Goal: Information Seeking & Learning: Learn about a topic

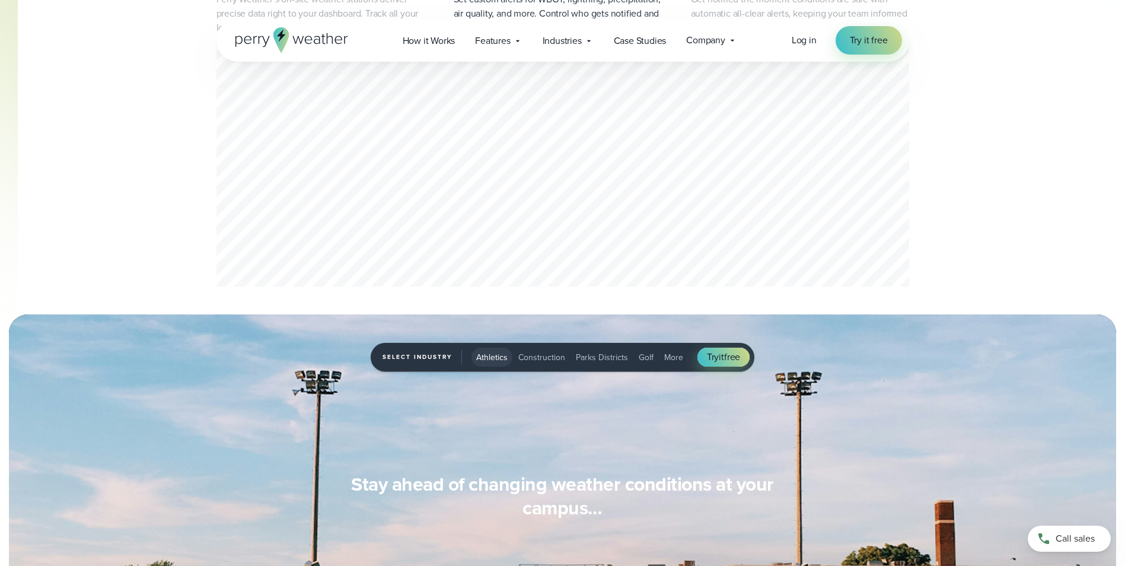
scroll to position [712, 0]
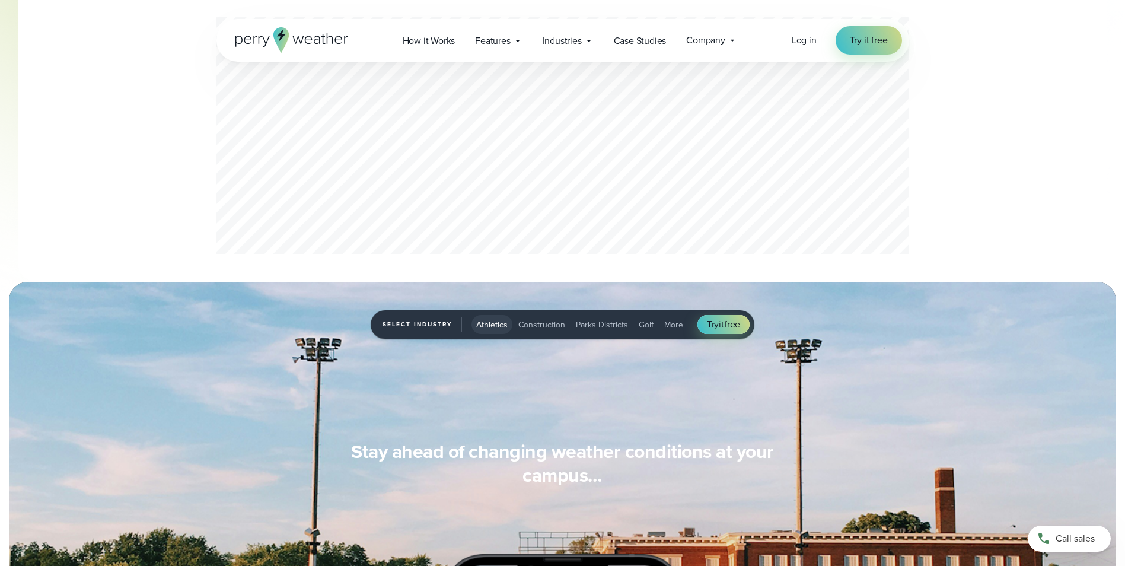
drag, startPoint x: 951, startPoint y: 126, endPoint x: 958, endPoint y: 70, distance: 56.1
click at [958, 70] on div "Accurate, on-site weather data Perry Weather’s on-site weather stations deliver…" at bounding box center [563, 89] width 854 height 337
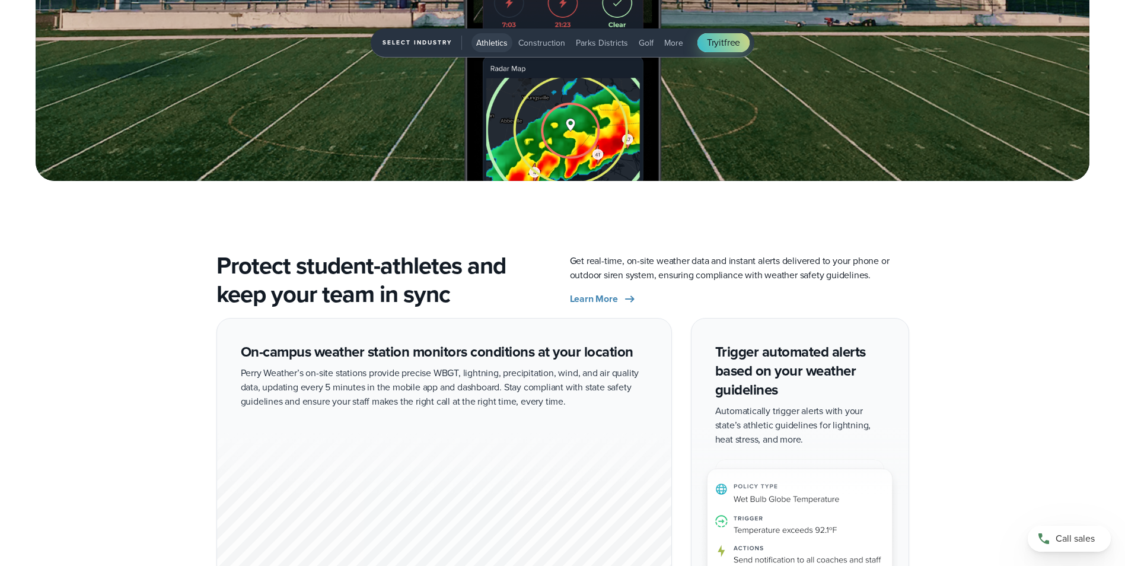
scroll to position [2103, 0]
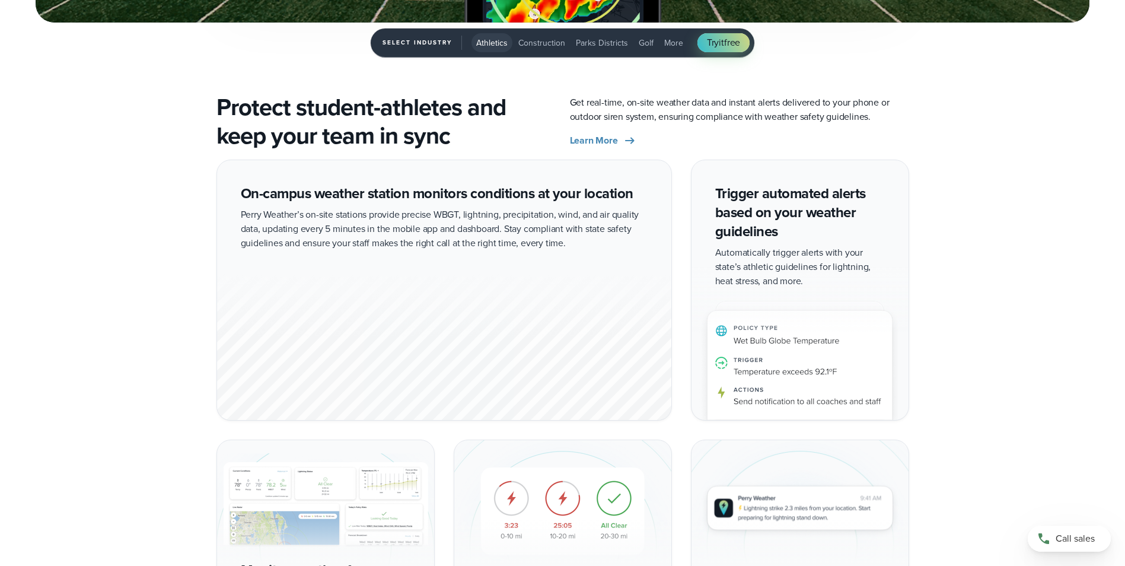
drag, startPoint x: 444, startPoint y: 353, endPoint x: 404, endPoint y: 358, distance: 39.4
click at [404, 358] on div "1 of 5" at bounding box center [444, 346] width 454 height 148
drag, startPoint x: 404, startPoint y: 358, endPoint x: 343, endPoint y: 368, distance: 61.9
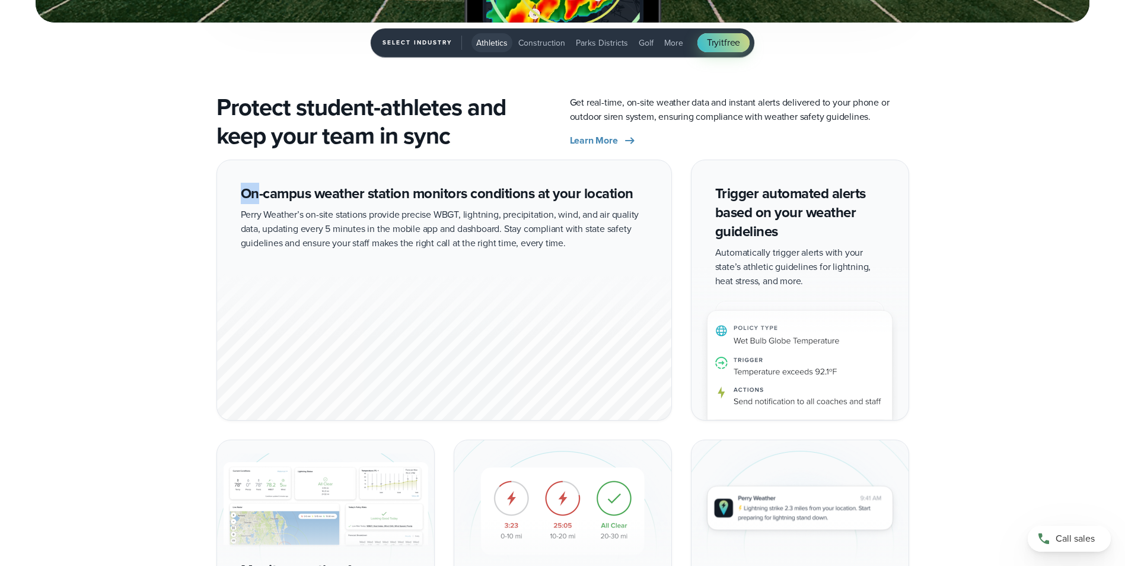
click at [343, 368] on div "1 of 5" at bounding box center [444, 346] width 454 height 148
click at [668, 42] on span "More" at bounding box center [673, 43] width 19 height 12
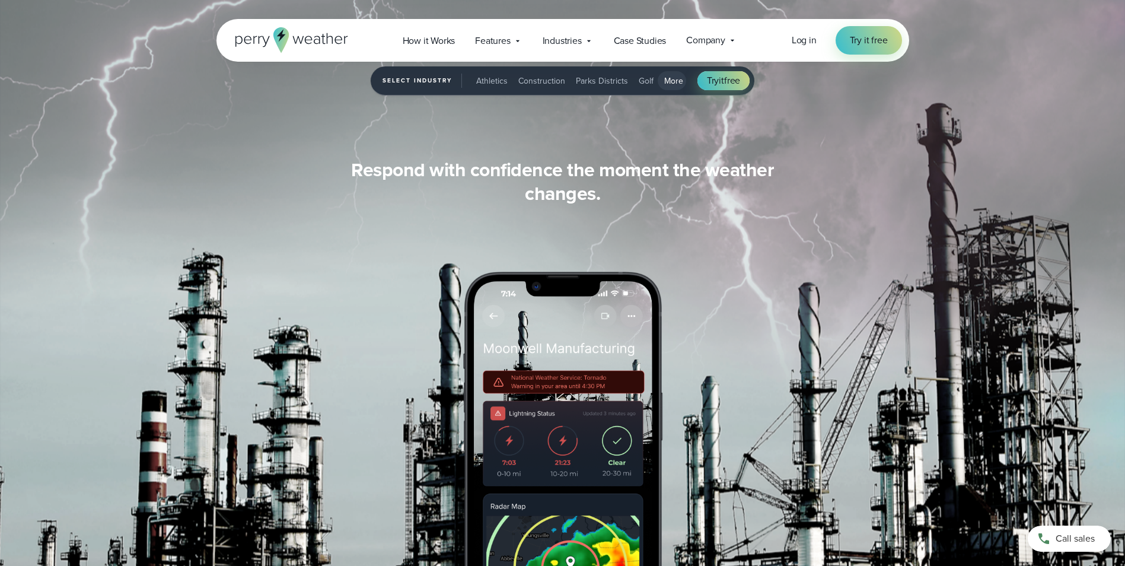
scroll to position [1154, 0]
click at [522, 42] on icon at bounding box center [517, 40] width 9 height 9
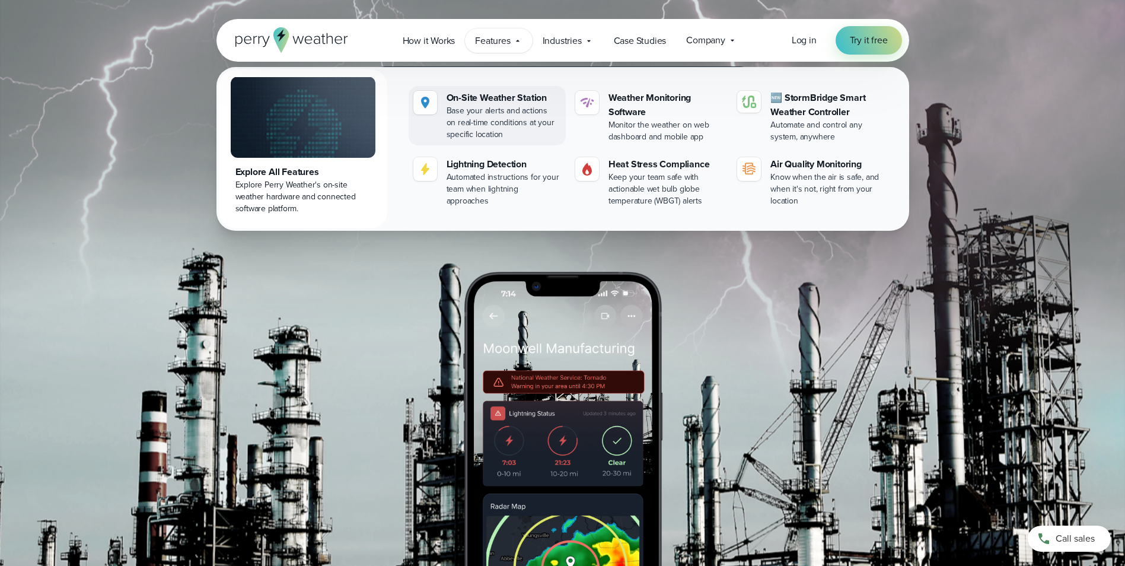
click at [503, 96] on div "On-Site Weather Station" at bounding box center [504, 98] width 114 height 14
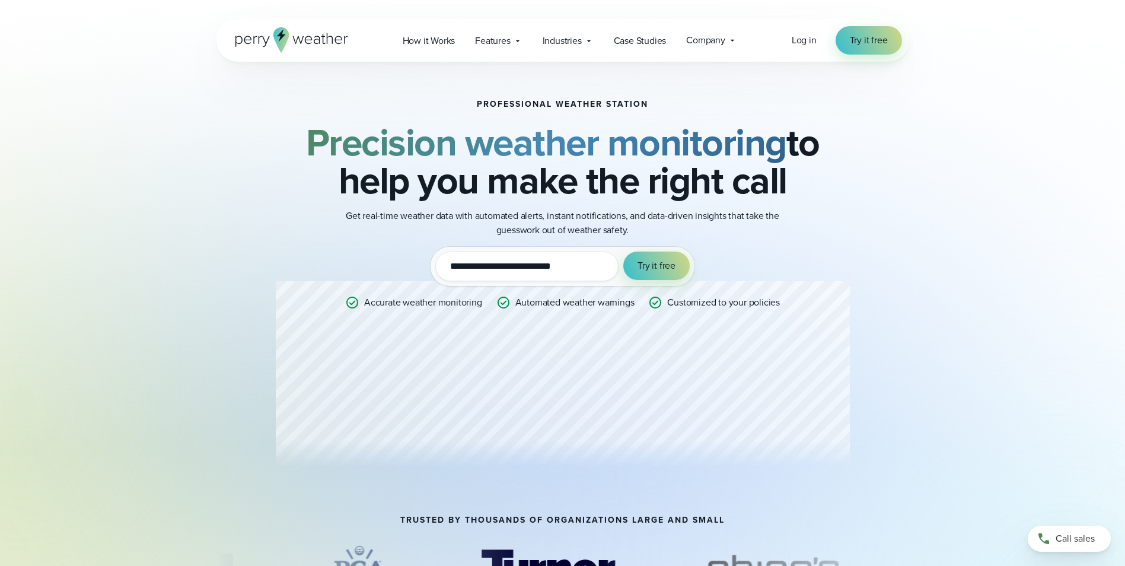
drag, startPoint x: 579, startPoint y: 265, endPoint x: 429, endPoint y: 272, distance: 150.2
click at [429, 272] on div "**********" at bounding box center [563, 289] width 574 height 378
click at [991, 272] on div "Professional Weather Station Precision weather monitoring to help you make the …" at bounding box center [562, 257] width 1125 height 515
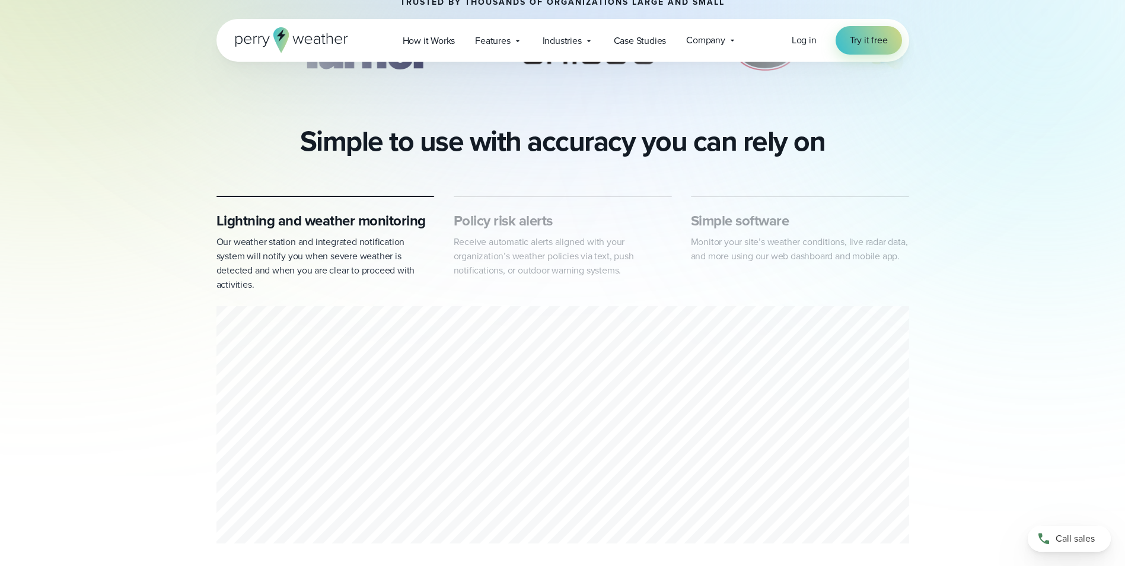
scroll to position [237, 0]
